Goal: Task Accomplishment & Management: Complete application form

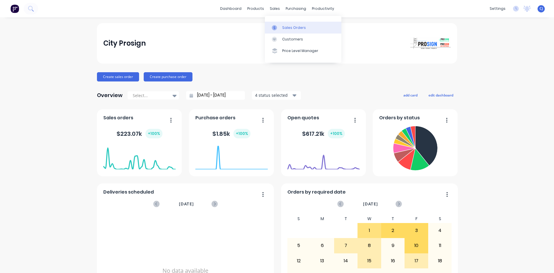
click at [283, 25] on div "Sales Orders" at bounding box center [294, 27] width 24 height 5
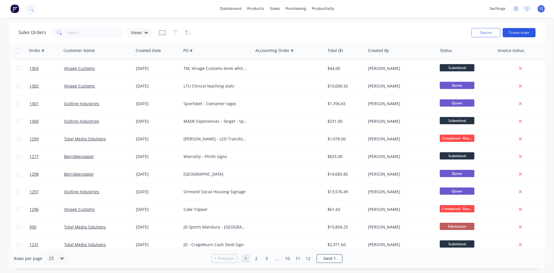
click at [523, 32] on button "Create order" at bounding box center [519, 32] width 33 height 9
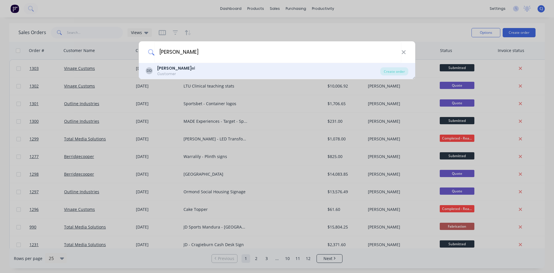
type input "[PERSON_NAME]"
click at [213, 69] on div "[PERSON_NAME] el Customer" at bounding box center [263, 70] width 235 height 11
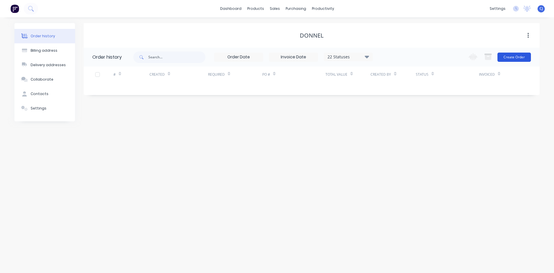
click at [508, 53] on button "Create Order" at bounding box center [514, 57] width 33 height 9
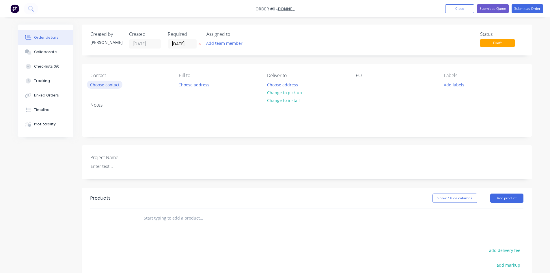
click at [116, 85] on button "Choose contact" at bounding box center [105, 85] width 36 height 8
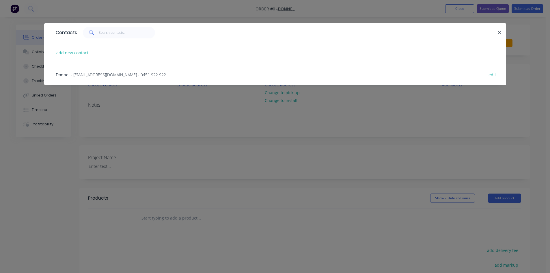
click at [103, 75] on span "- [EMAIL_ADDRESS][DOMAIN_NAME] - 0451 922 922" at bounding box center [118, 74] width 95 height 5
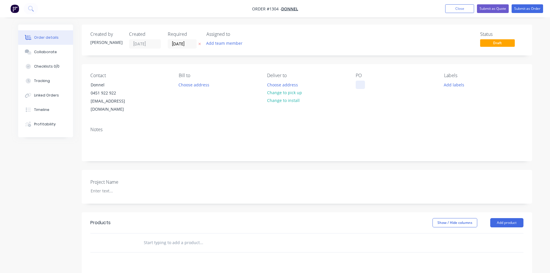
click at [358, 83] on div at bounding box center [360, 85] width 9 height 8
click at [284, 94] on button "Change to pick up" at bounding box center [284, 93] width 41 height 8
click at [163, 237] on input "text" at bounding box center [202, 243] width 116 height 12
click at [149, 237] on input "text" at bounding box center [202, 243] width 116 height 12
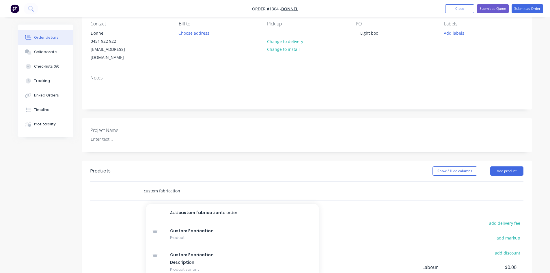
scroll to position [58, 0]
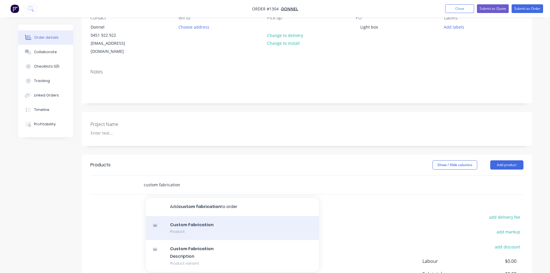
type input "custom fabrication"
click at [188, 216] on div "Custom Fabrication Product" at bounding box center [232, 228] width 173 height 24
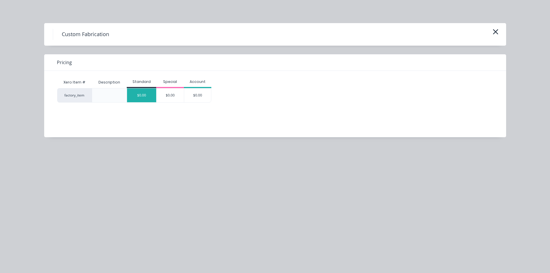
click at [147, 100] on div "$0.00" at bounding box center [141, 95] width 29 height 14
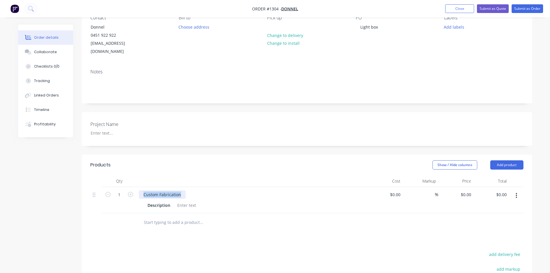
drag, startPoint x: 182, startPoint y: 185, endPoint x: 141, endPoint y: 185, distance: 40.1
click at [141, 190] on div "Custom Fabrication" at bounding box center [162, 194] width 47 height 8
click at [182, 201] on div at bounding box center [186, 205] width 23 height 8
drag, startPoint x: 128, startPoint y: 186, endPoint x: 140, endPoint y: 187, distance: 11.9
click at [129, 192] on icon "button" at bounding box center [130, 194] width 5 height 5
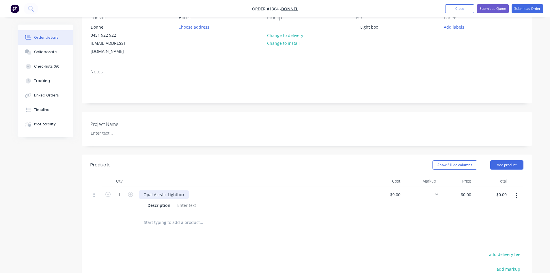
type input "2"
click at [188, 201] on div at bounding box center [186, 205] width 23 height 8
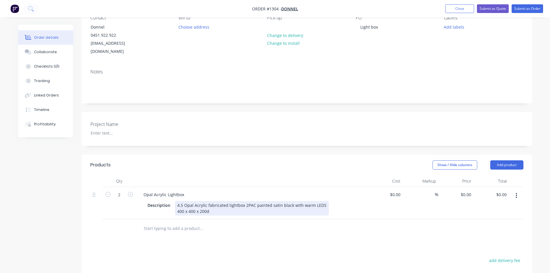
click at [194, 204] on div "4.5 Opal Acrylic fabricated lightbox 2PAC painted satin black with warm LEDS 40…" at bounding box center [252, 208] width 154 height 14
click at [184, 204] on div "4.5 Opal Acrylic fabricated lightbox 2PAC painted satin black with warm LEDS 40…" at bounding box center [252, 208] width 154 height 14
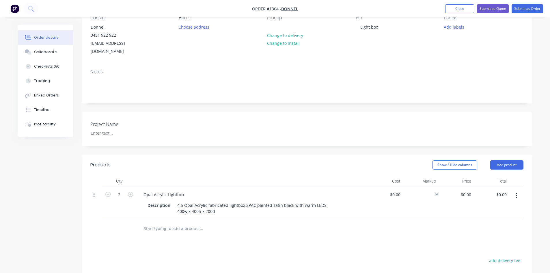
click at [201, 226] on input "text" at bounding box center [202, 229] width 116 height 12
click at [484, 45] on div "Labels Add labels" at bounding box center [483, 35] width 79 height 41
click at [495, 9] on button "Submit as Quote" at bounding box center [493, 8] width 32 height 9
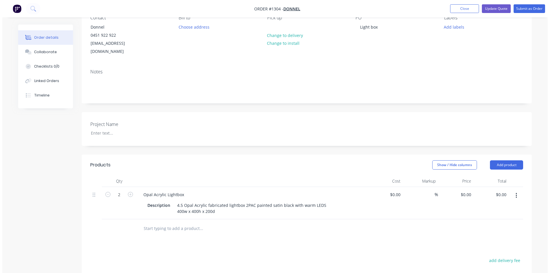
scroll to position [0, 0]
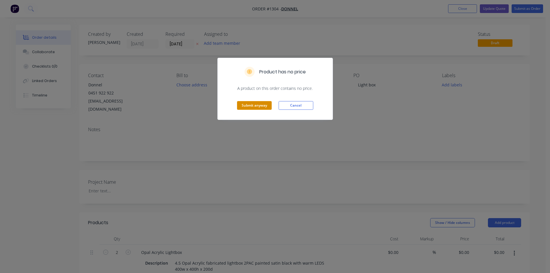
click at [264, 106] on button "Submit anyway" at bounding box center [254, 105] width 35 height 9
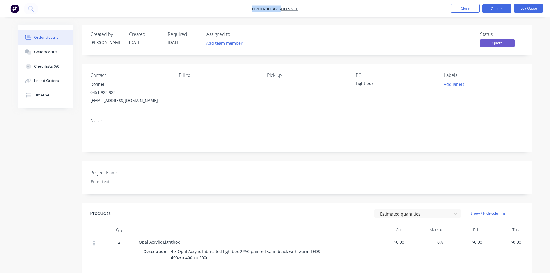
drag, startPoint x: 252, startPoint y: 9, endPoint x: 306, endPoint y: 10, distance: 53.7
click at [306, 10] on nav "Order #1304 - Donnel Close Options Edit Quote" at bounding box center [275, 8] width 550 height 17
copy div "Order #1304 - Donnel Close Options Edit Quote"
click at [466, 12] on button "Close" at bounding box center [465, 8] width 29 height 9
